Goal: Task Accomplishment & Management: Complete application form

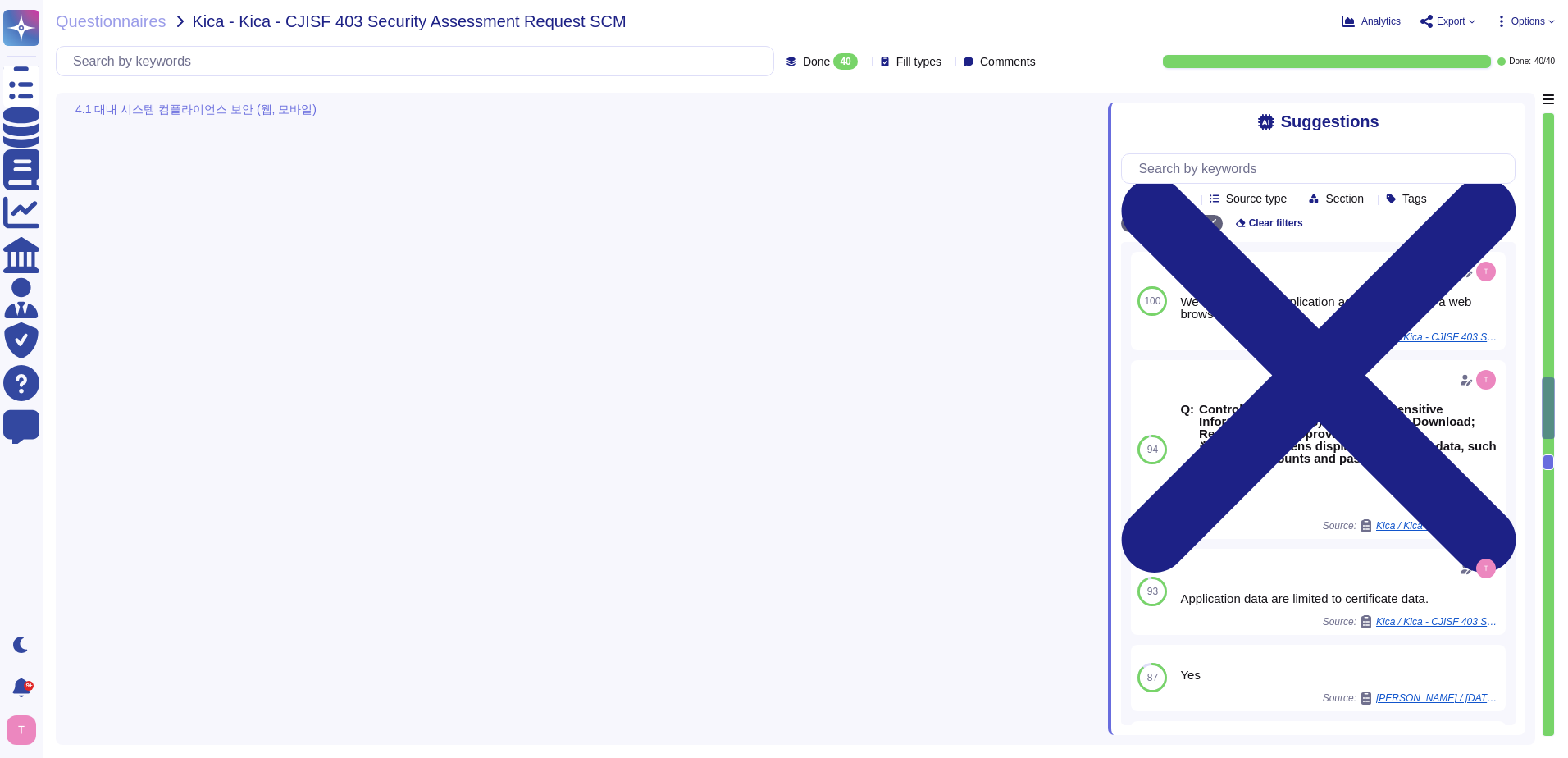
type textarea "The application session timeout is set to 15 minutes of inactivity. After this …"
type textarea "Our password policy enforces account lockout after a maximum of 5 failed login …"
type textarea "Yes, our application enforces restrictions on the server side to ensure that un…"
type textarea "To restrict the display of sensitive information, we implement the following me…"
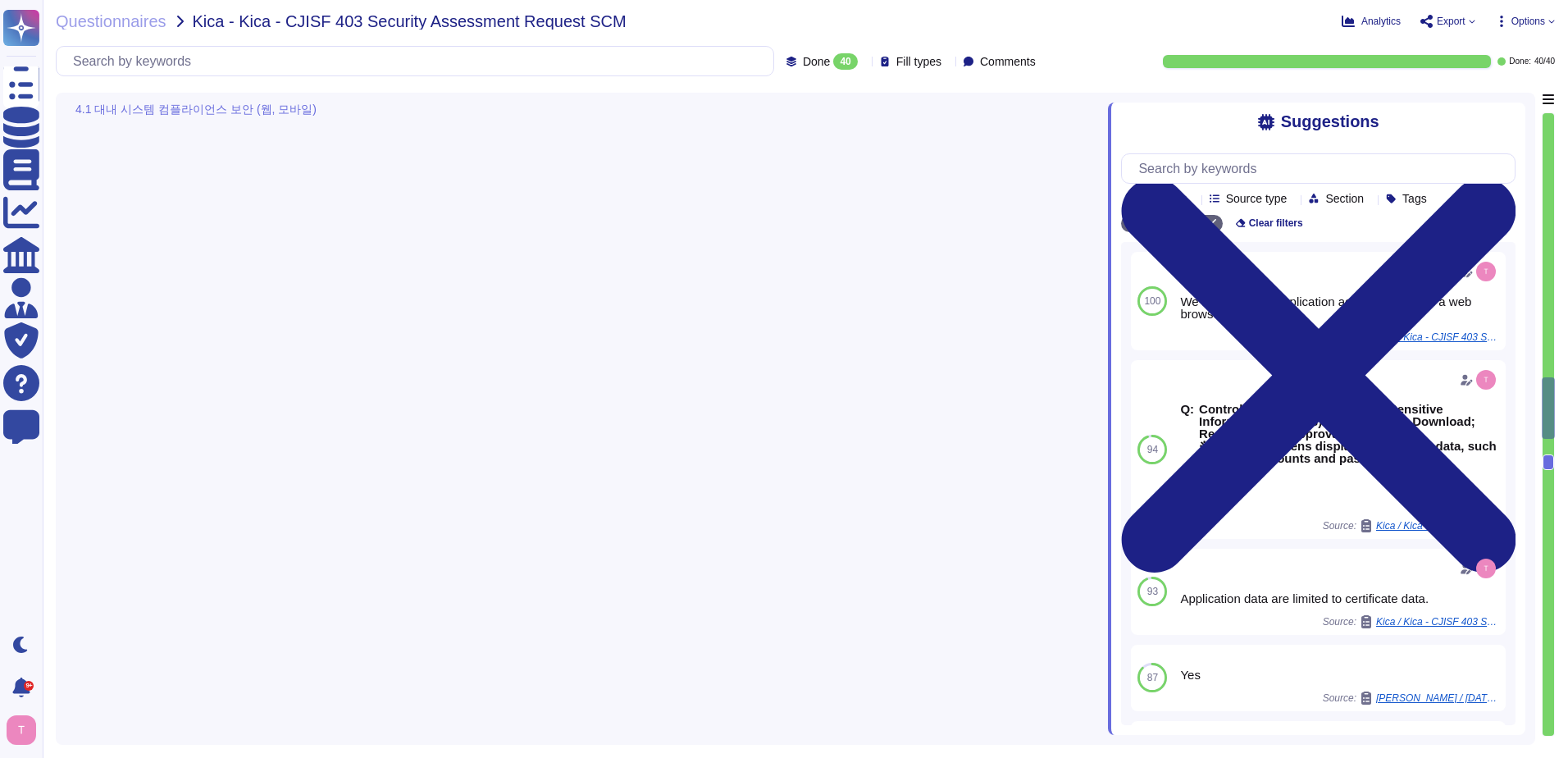
type textarea "Application data are limited to certificate data."
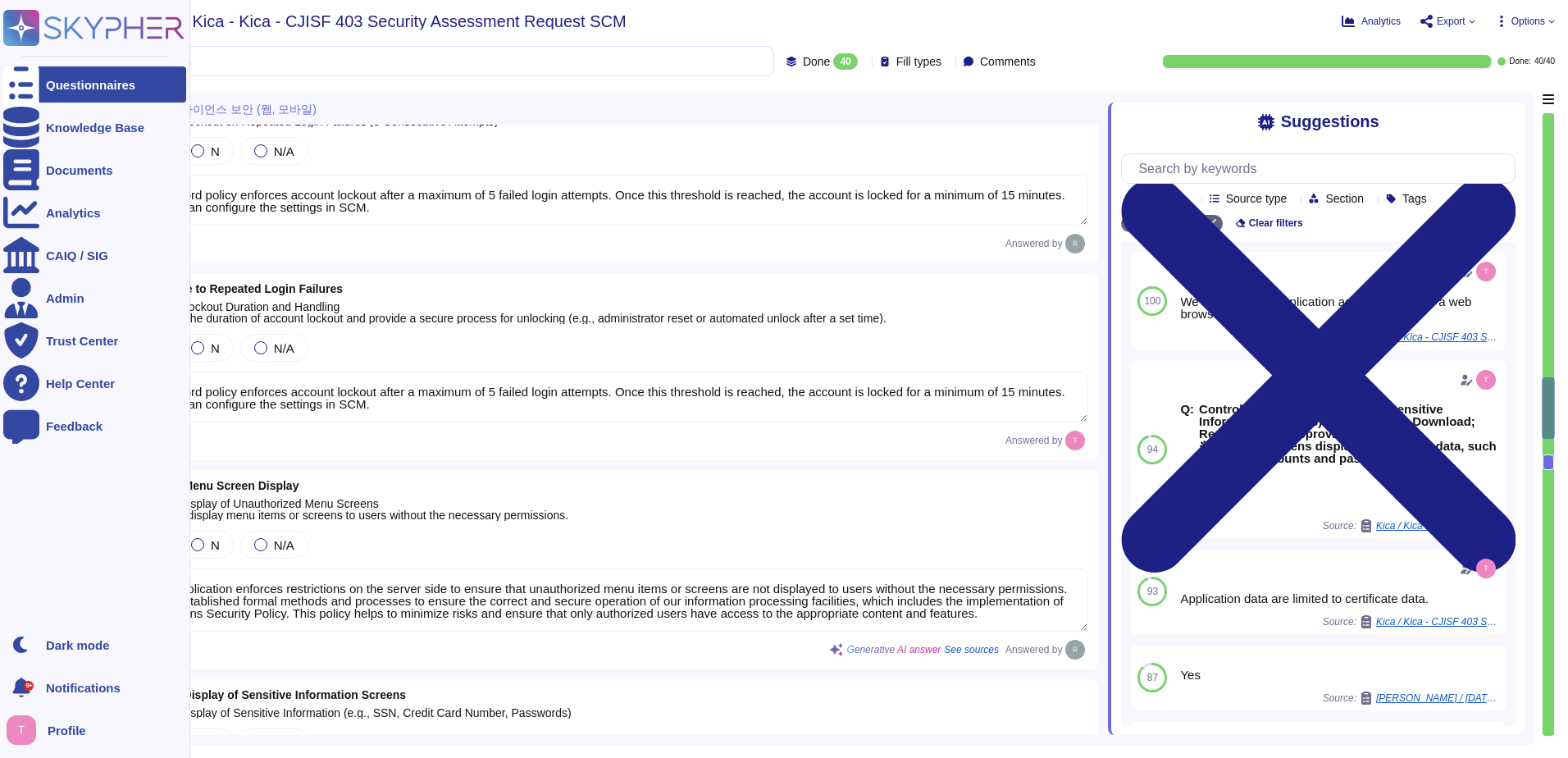
click at [77, 85] on div "Questionnaires" at bounding box center [91, 85] width 90 height 13
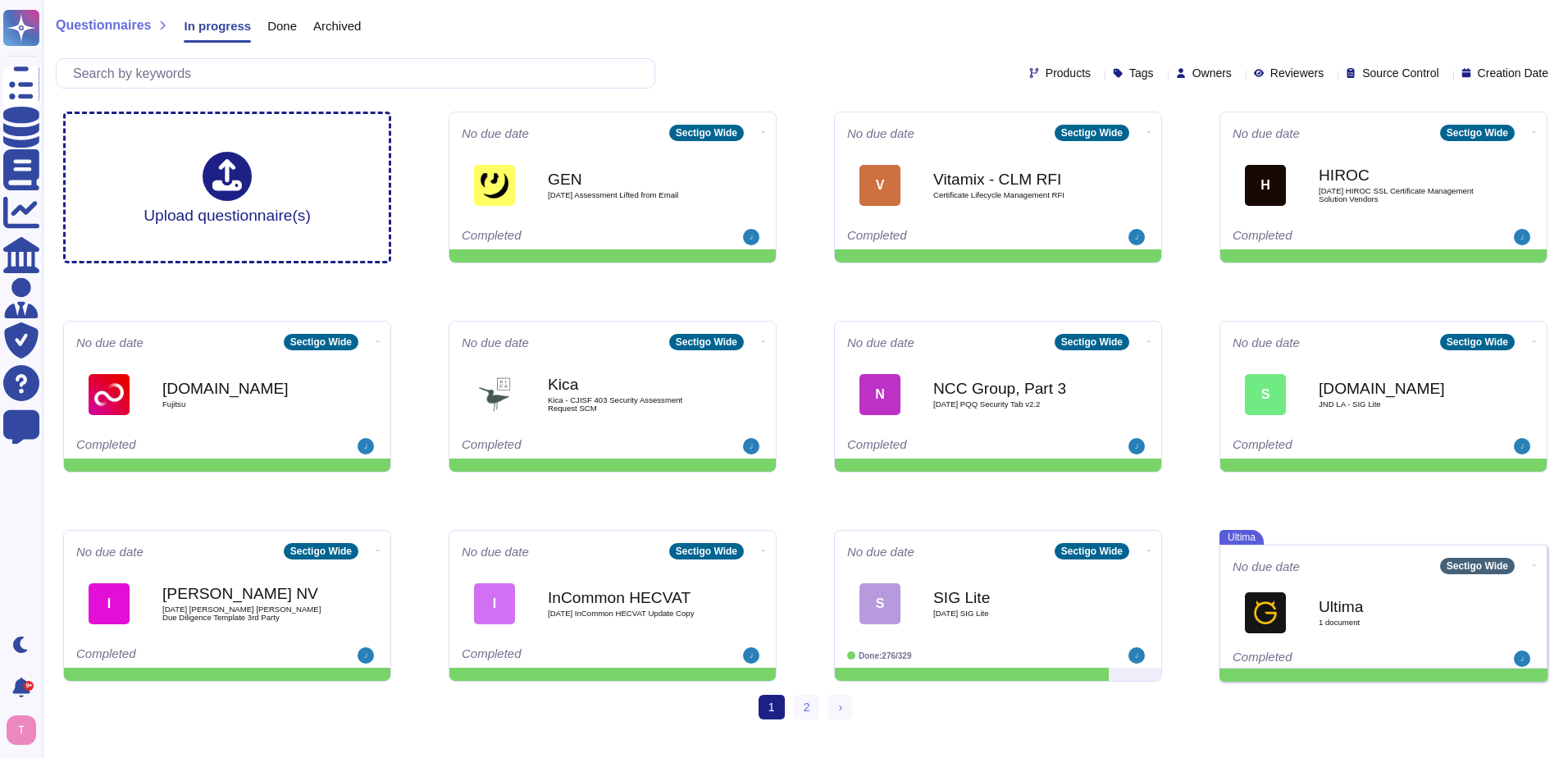
click at [276, 28] on span "Done" at bounding box center [281, 25] width 29 height 13
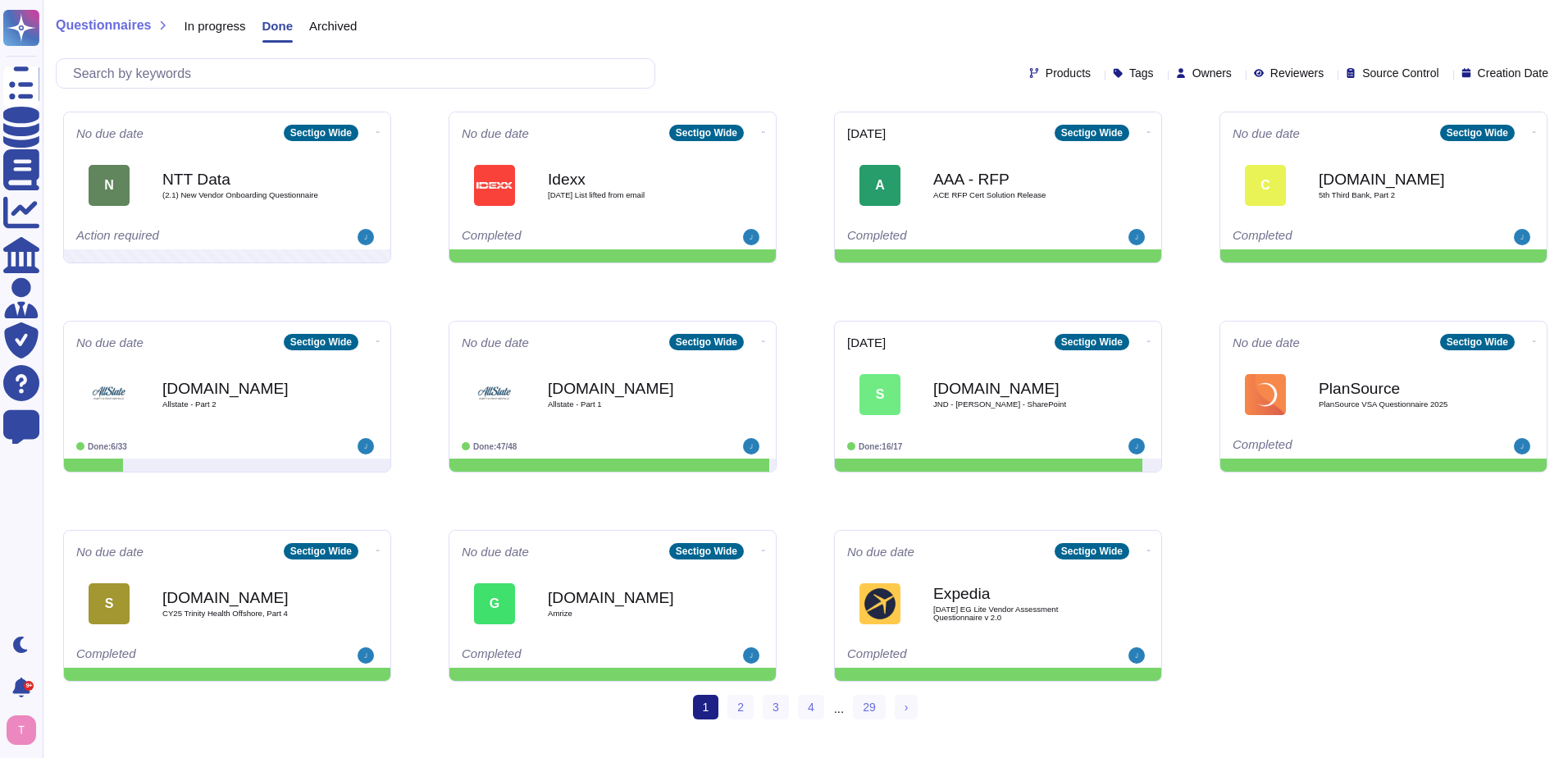
click at [200, 31] on span "In progress" at bounding box center [214, 25] width 61 height 13
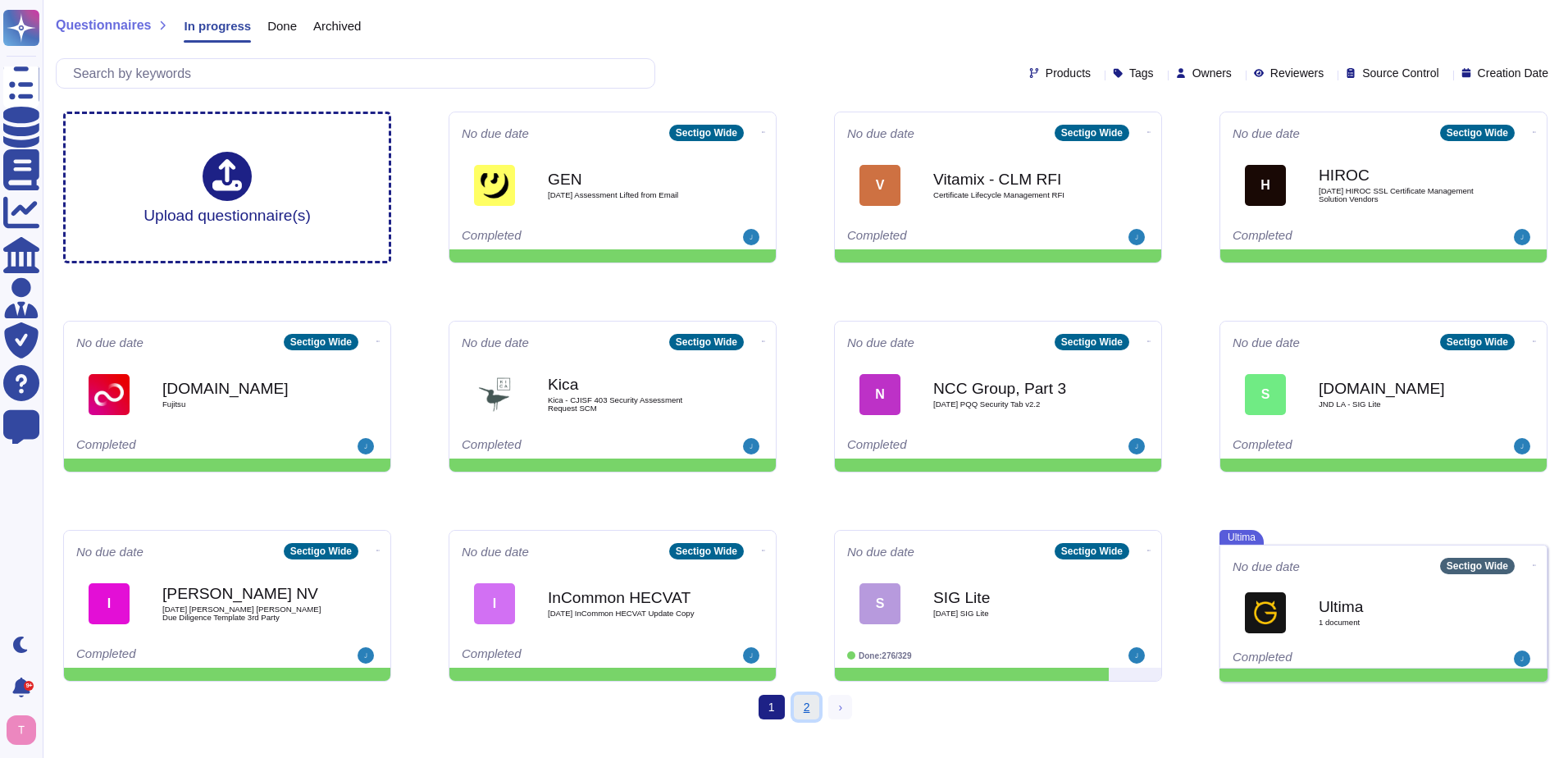
click at [798, 704] on link "2" at bounding box center [806, 706] width 26 height 24
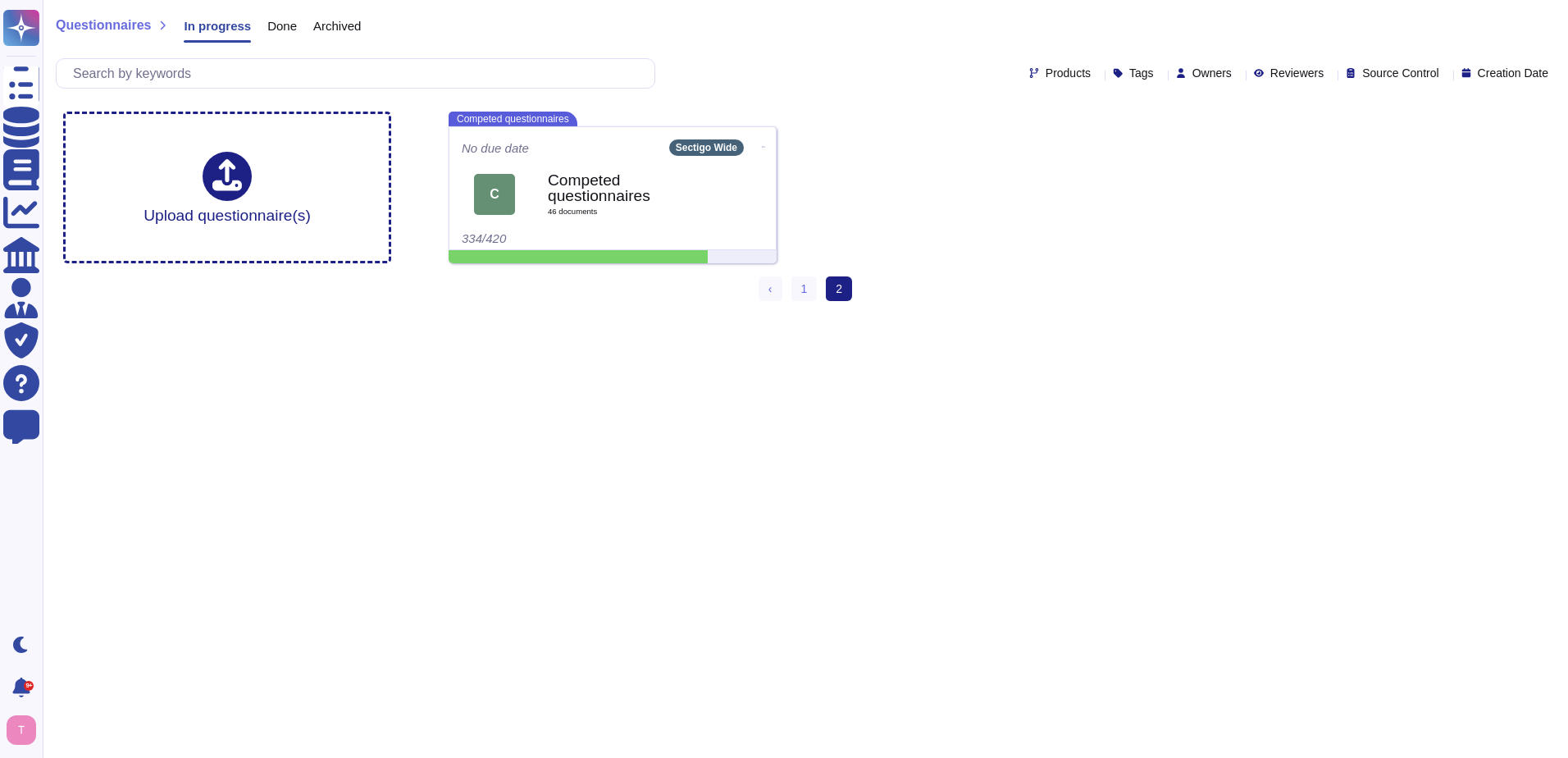
click at [205, 23] on span "In progress" at bounding box center [217, 25] width 67 height 13
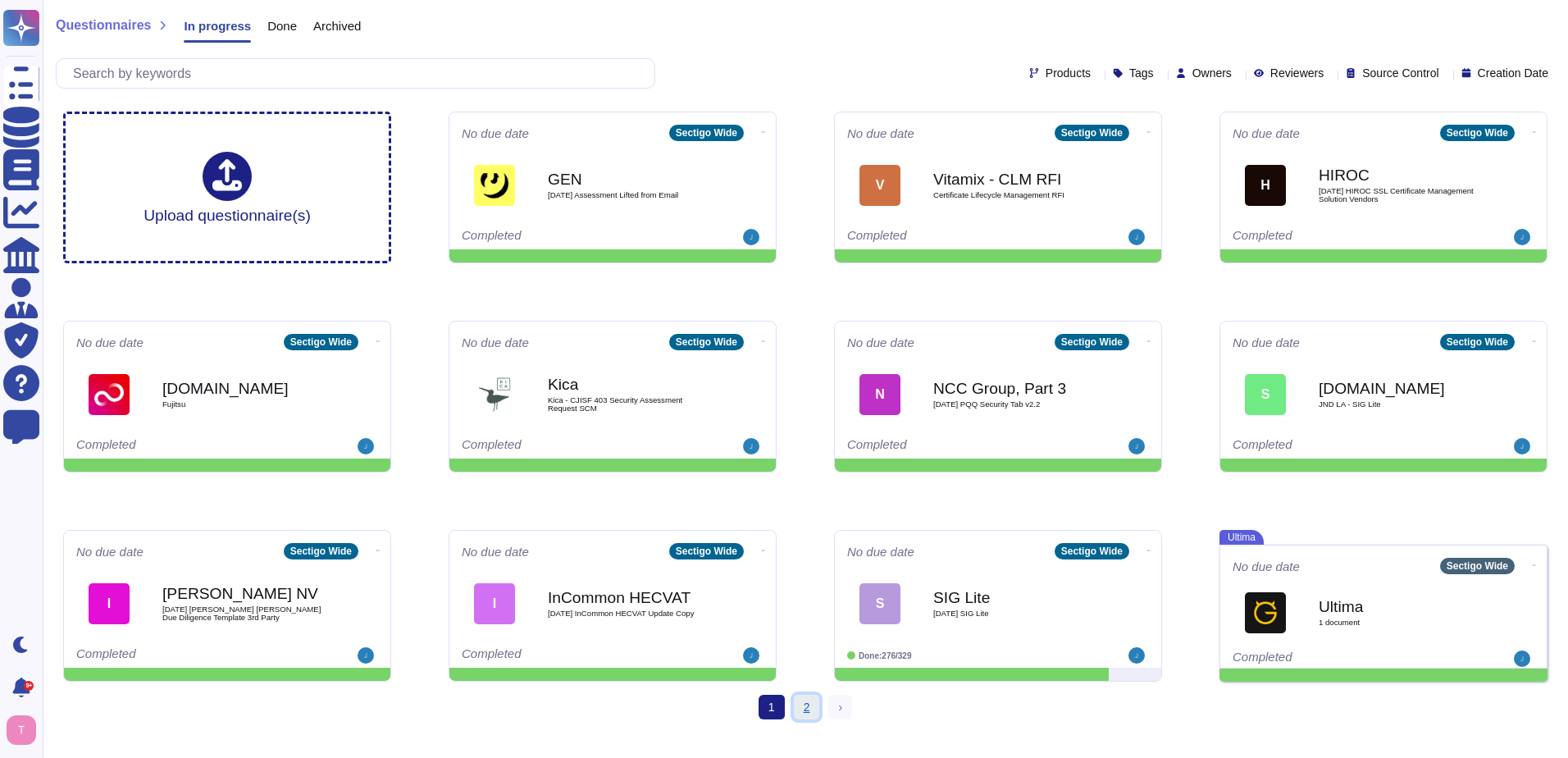
click at [798, 703] on link "2" at bounding box center [806, 706] width 26 height 24
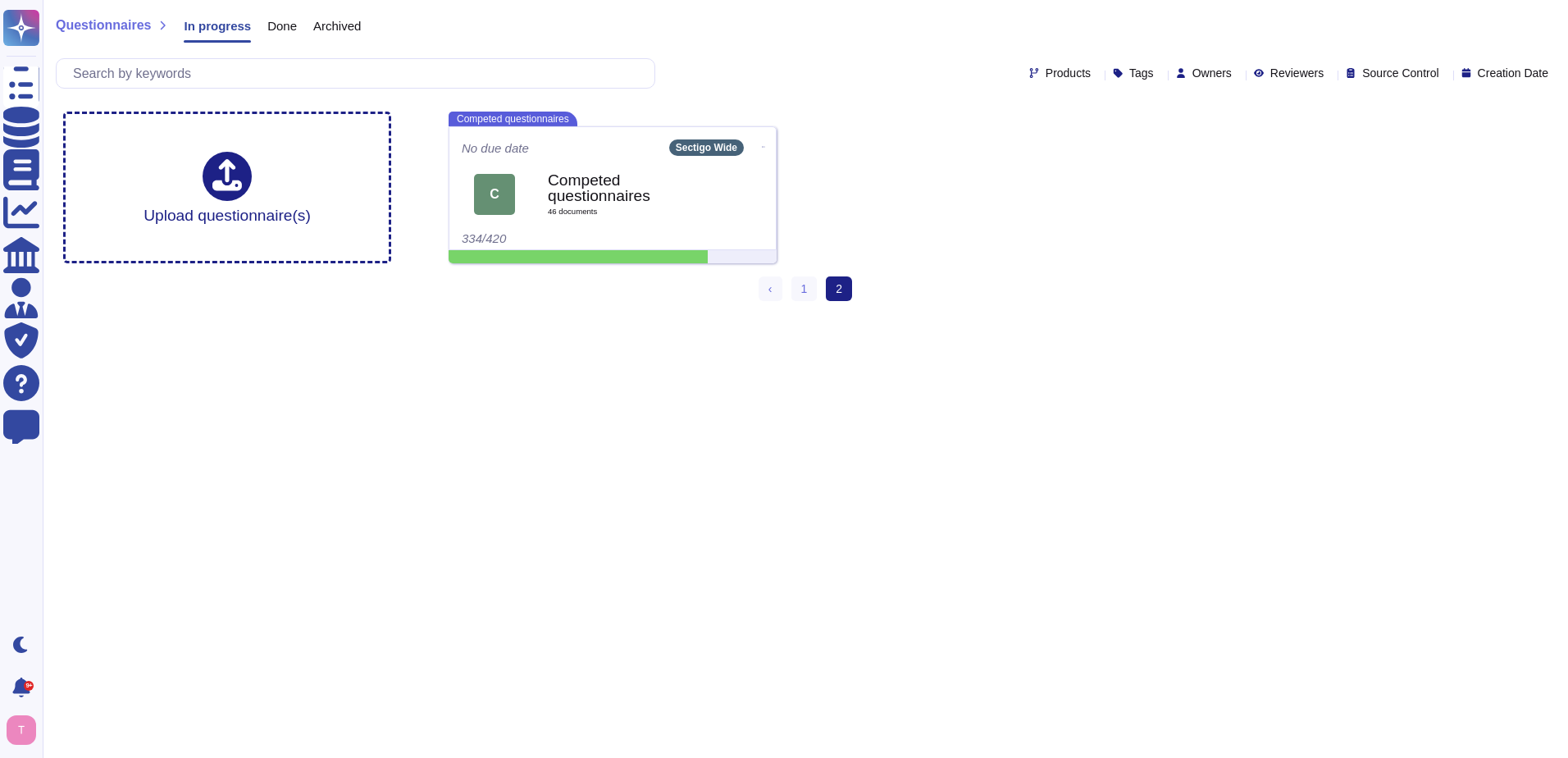
click at [200, 25] on span "In progress" at bounding box center [217, 25] width 67 height 13
